Goal: Task Accomplishment & Management: Use online tool/utility

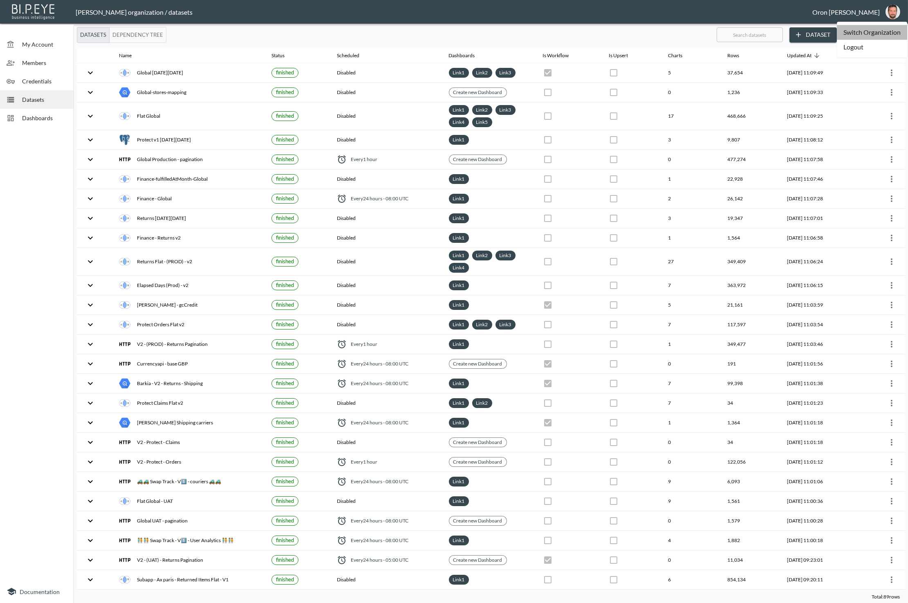
click at [885, 33] on li "Switch Organization" at bounding box center [872, 32] width 70 height 15
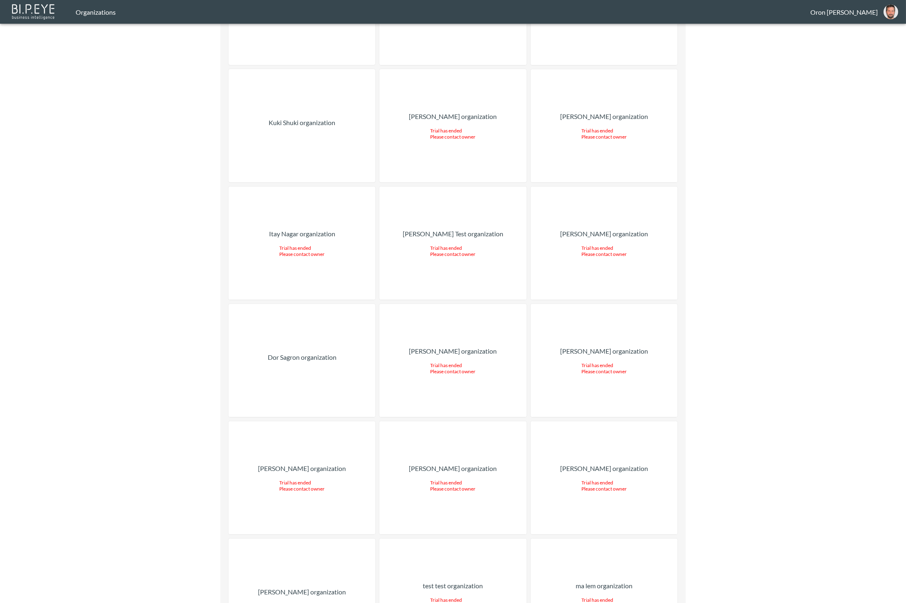
click at [355, 304] on div "Dor Sagron organization" at bounding box center [302, 360] width 147 height 113
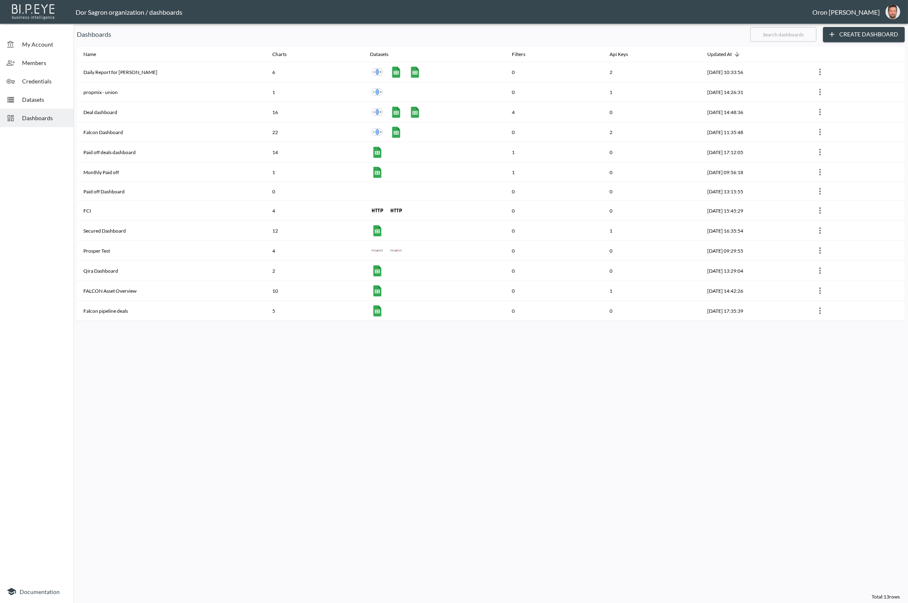
click at [39, 81] on span "Credentials" at bounding box center [44, 81] width 45 height 9
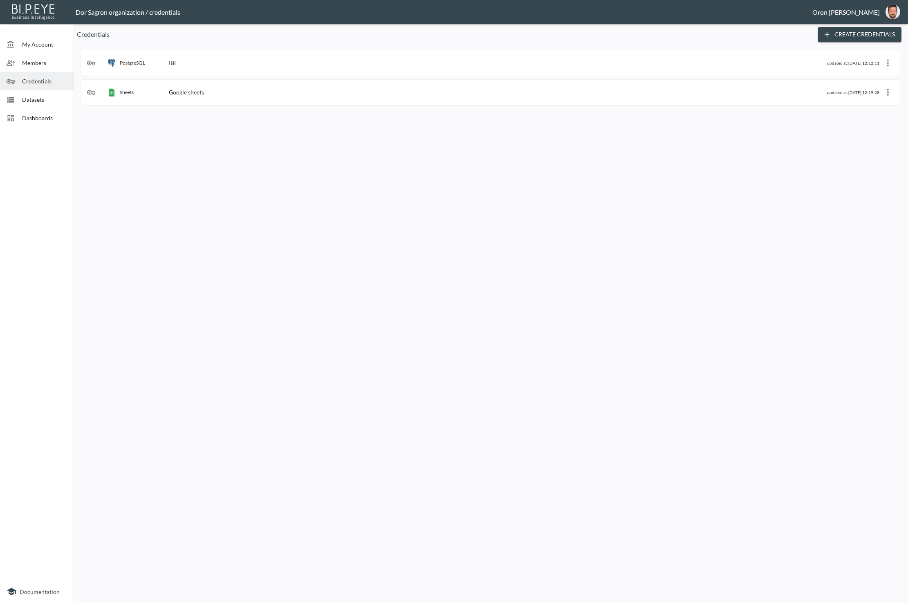
click at [38, 98] on span "Datasets" at bounding box center [44, 99] width 45 height 9
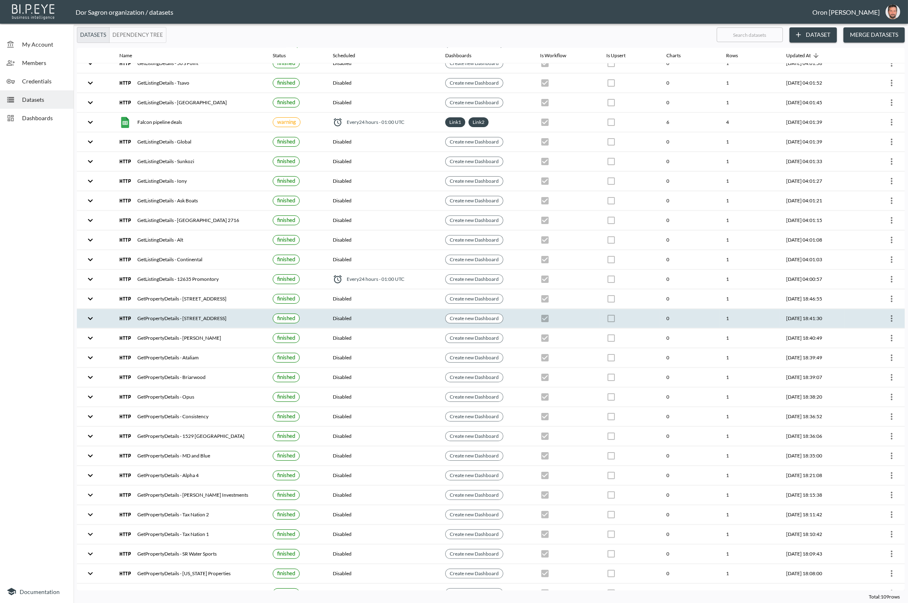
scroll to position [728, 0]
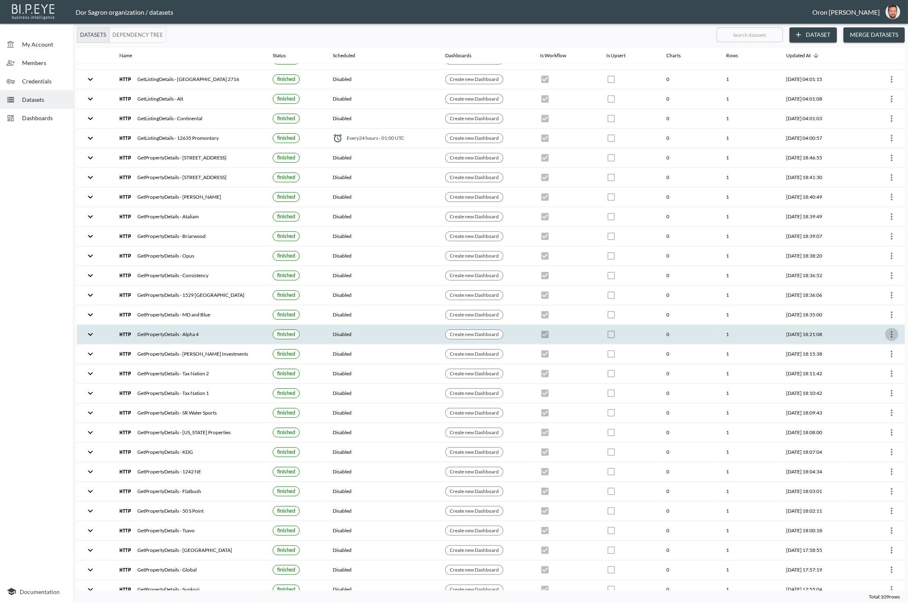
click at [887, 330] on icon "more" at bounding box center [892, 335] width 10 height 10
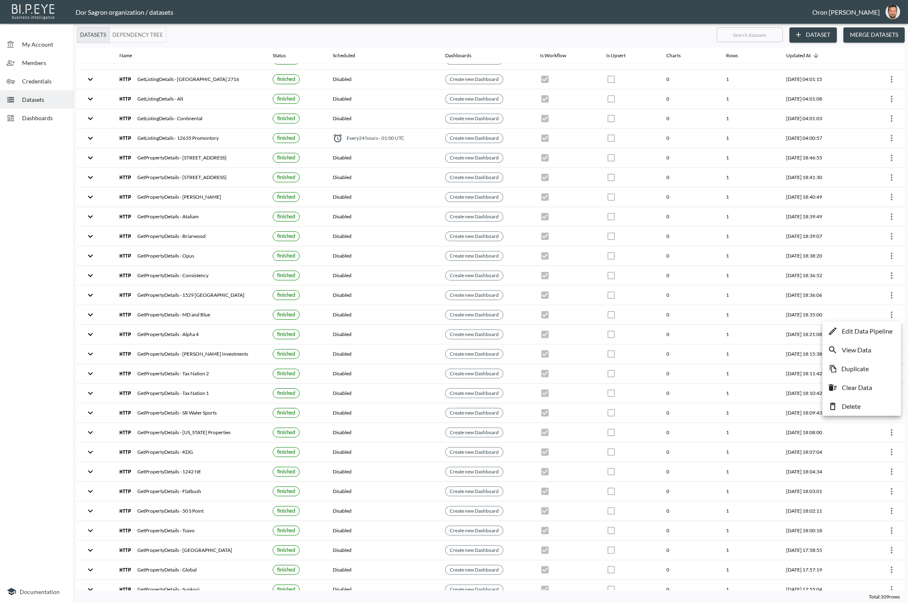
click at [886, 328] on p "Edit Data Pipeline" at bounding box center [867, 331] width 51 height 10
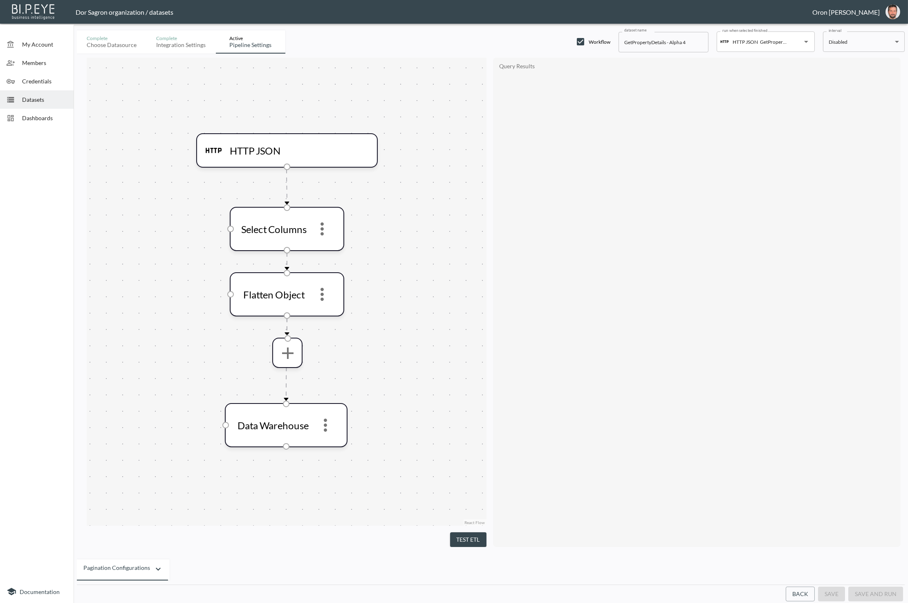
click at [802, 592] on button "Back" at bounding box center [800, 594] width 29 height 15
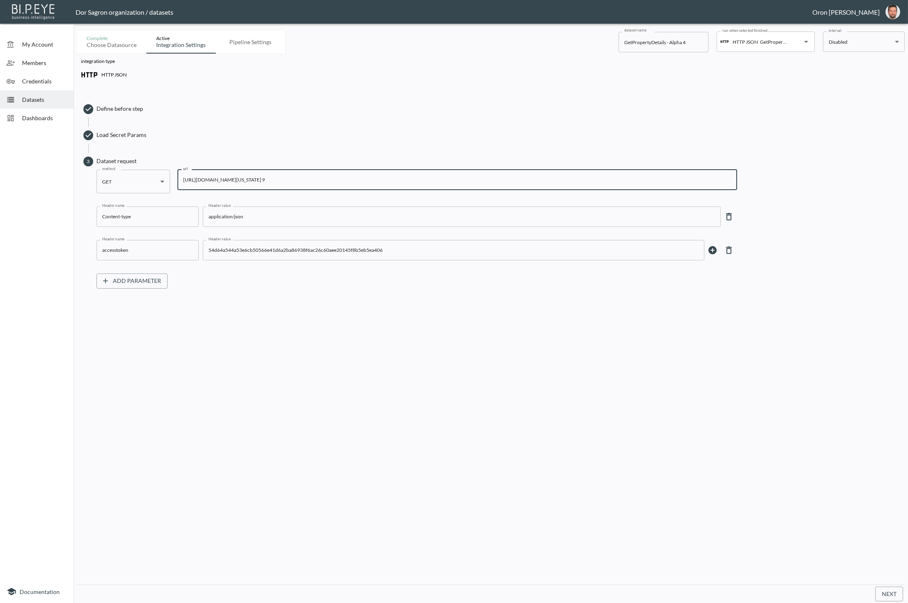
drag, startPoint x: 254, startPoint y: 180, endPoint x: 85, endPoint y: 178, distance: 168.5
click at [84, 178] on div "3 Dataset request method GET GET method url [URL][DOMAIN_NAME][US_STATE] 9 url …" at bounding box center [492, 220] width 818 height 135
